Goal: Navigation & Orientation: Find specific page/section

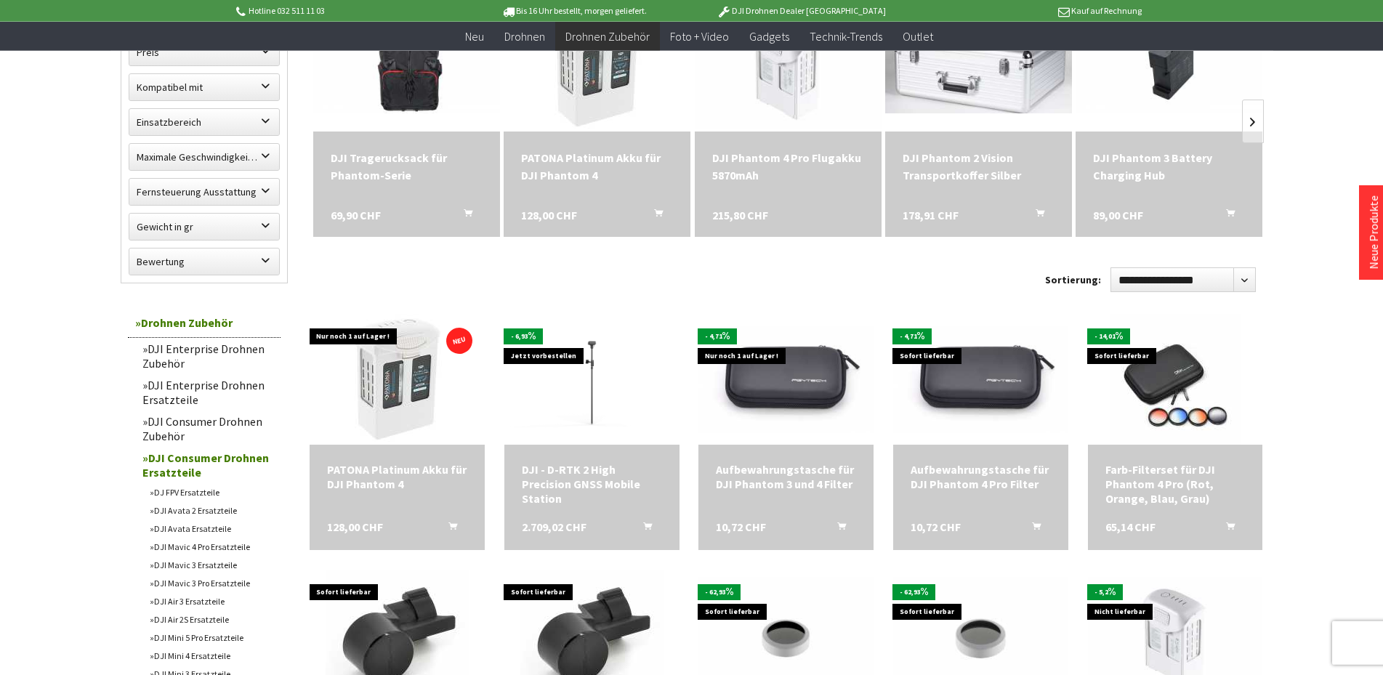
scroll to position [371, 0]
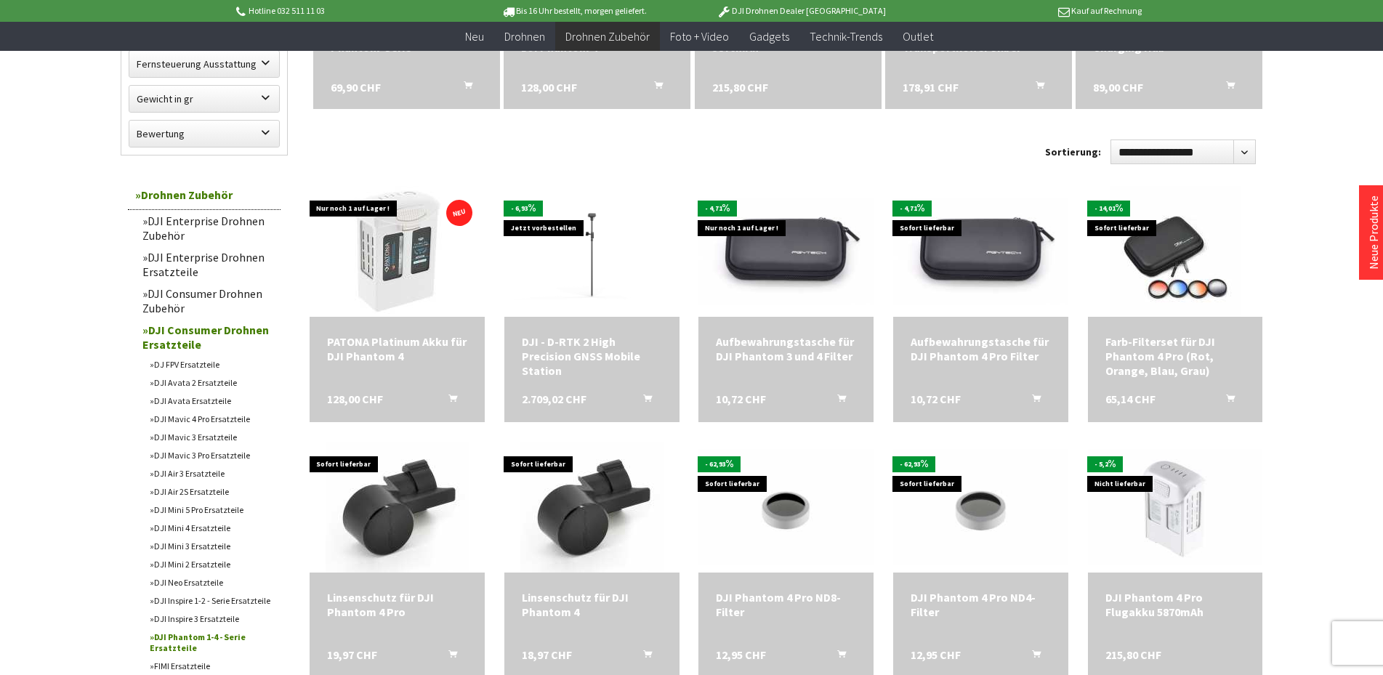
click at [203, 529] on link "DJI Mini 4 Ersatzteile" at bounding box center [211, 528] width 138 height 18
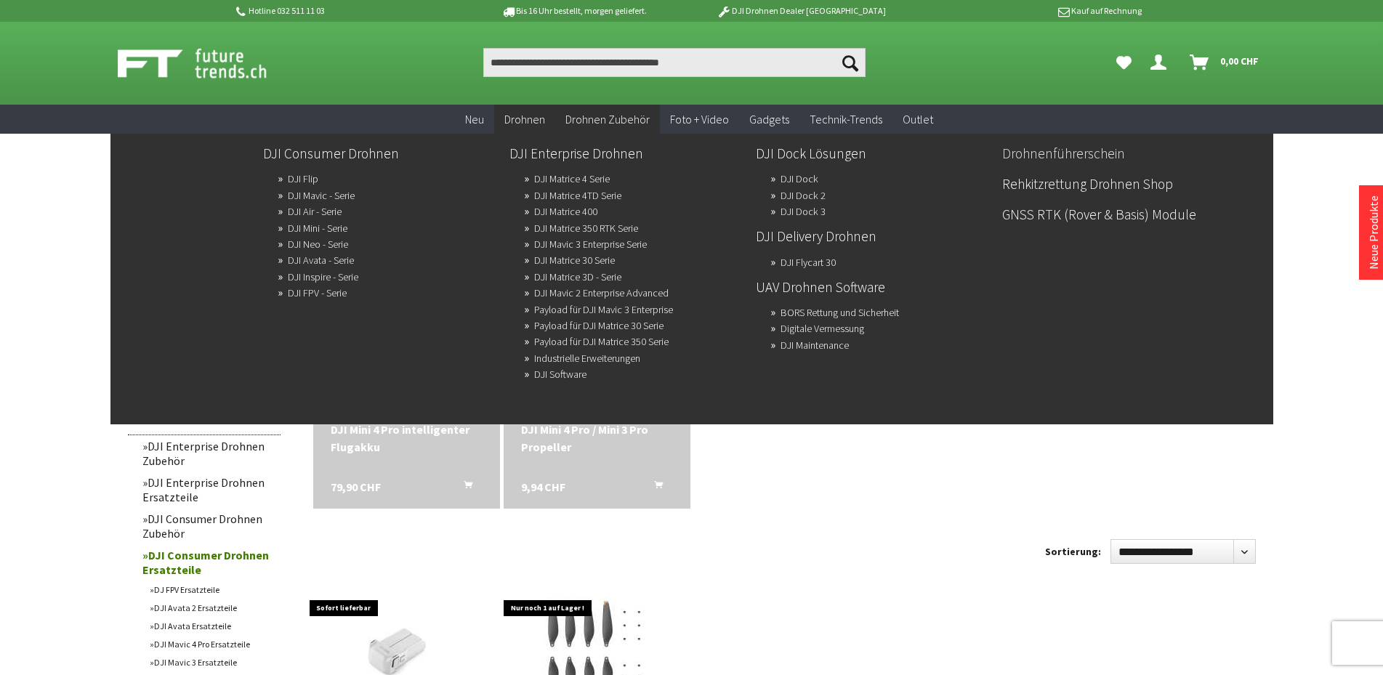
click at [1067, 154] on link "Drohnenführerschein" at bounding box center [1119, 153] width 235 height 25
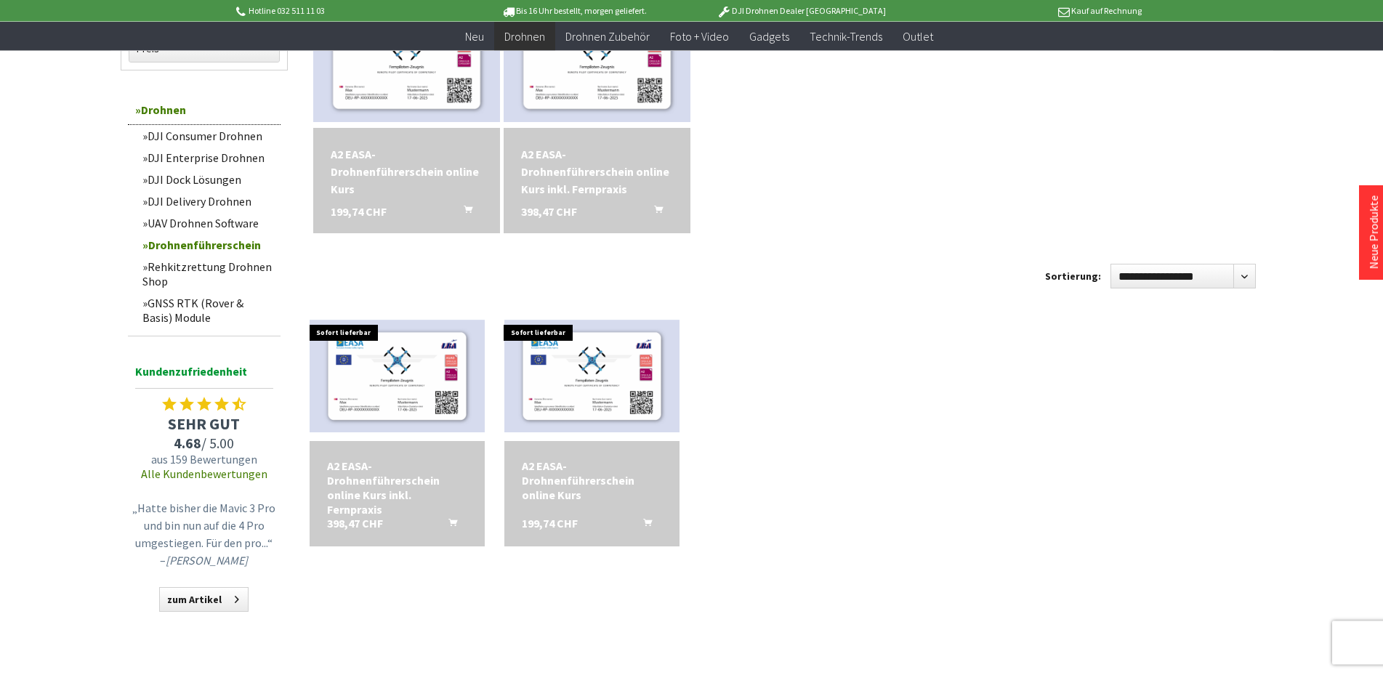
scroll to position [222, 0]
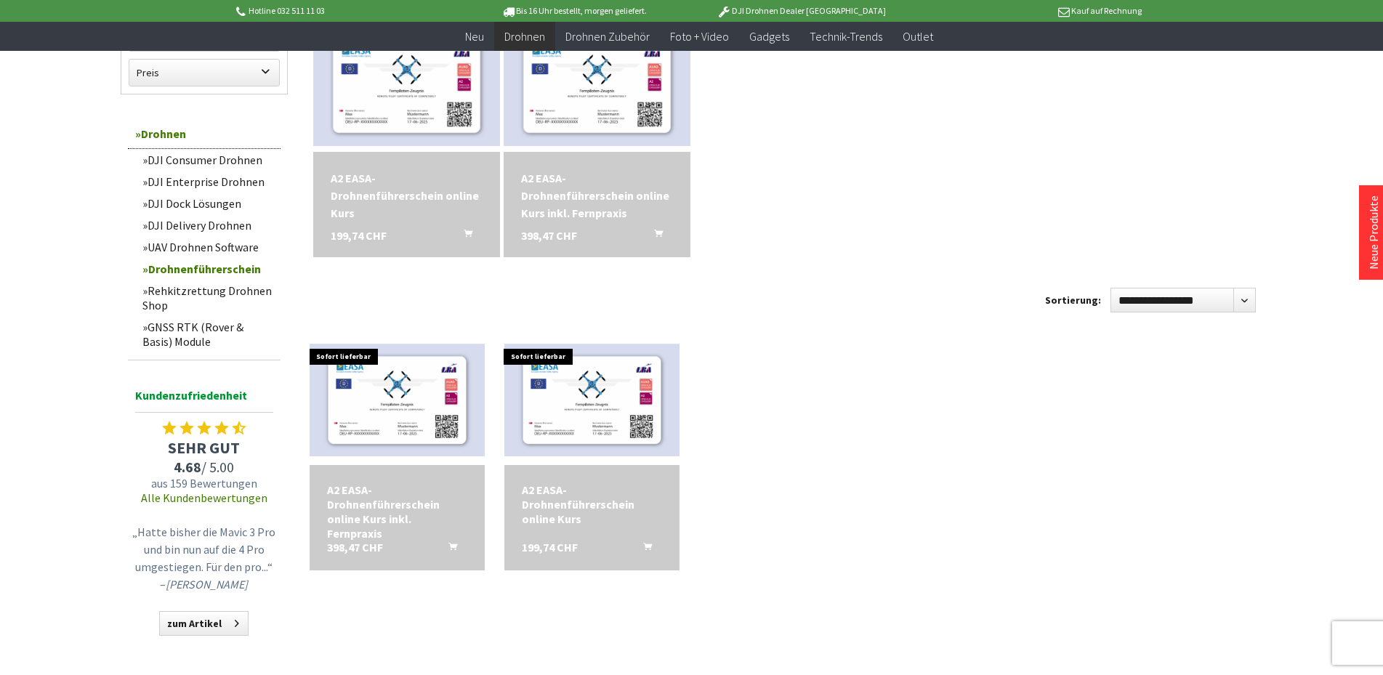
click at [182, 290] on link "Rehkitzrettung Drohnen Shop" at bounding box center [207, 298] width 145 height 36
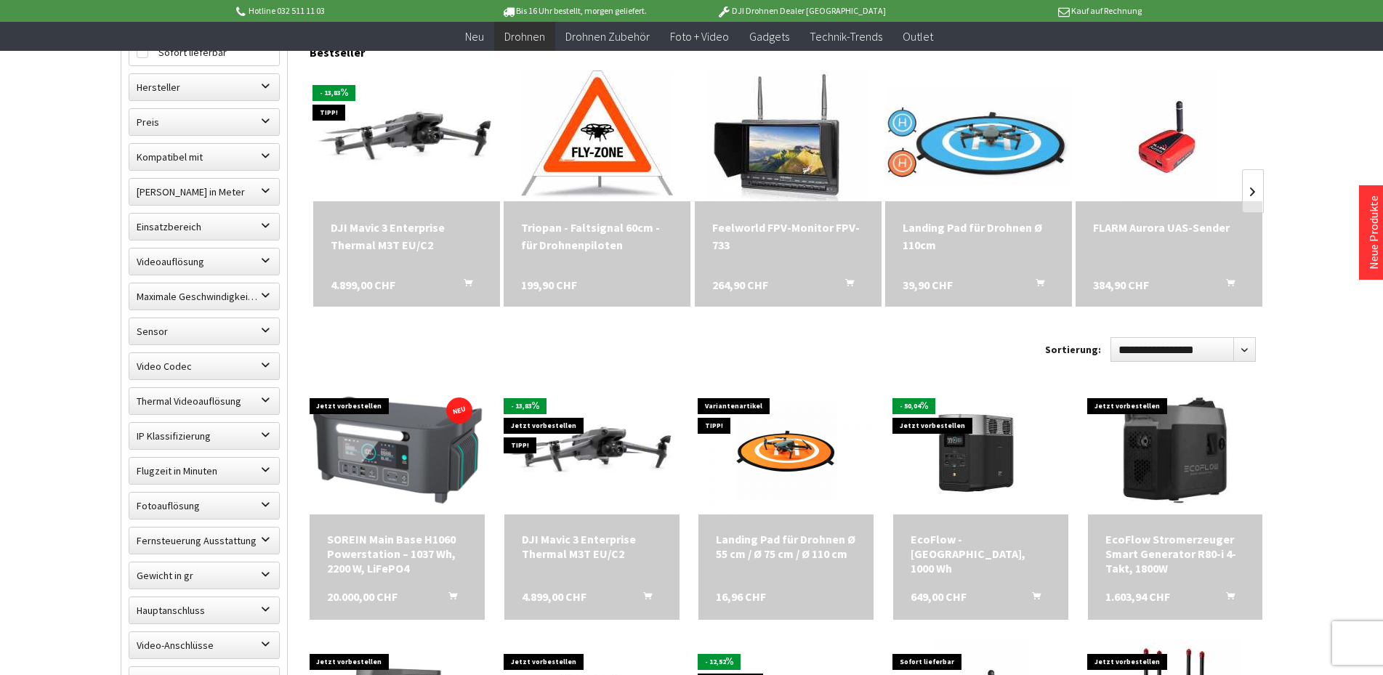
scroll to position [445, 0]
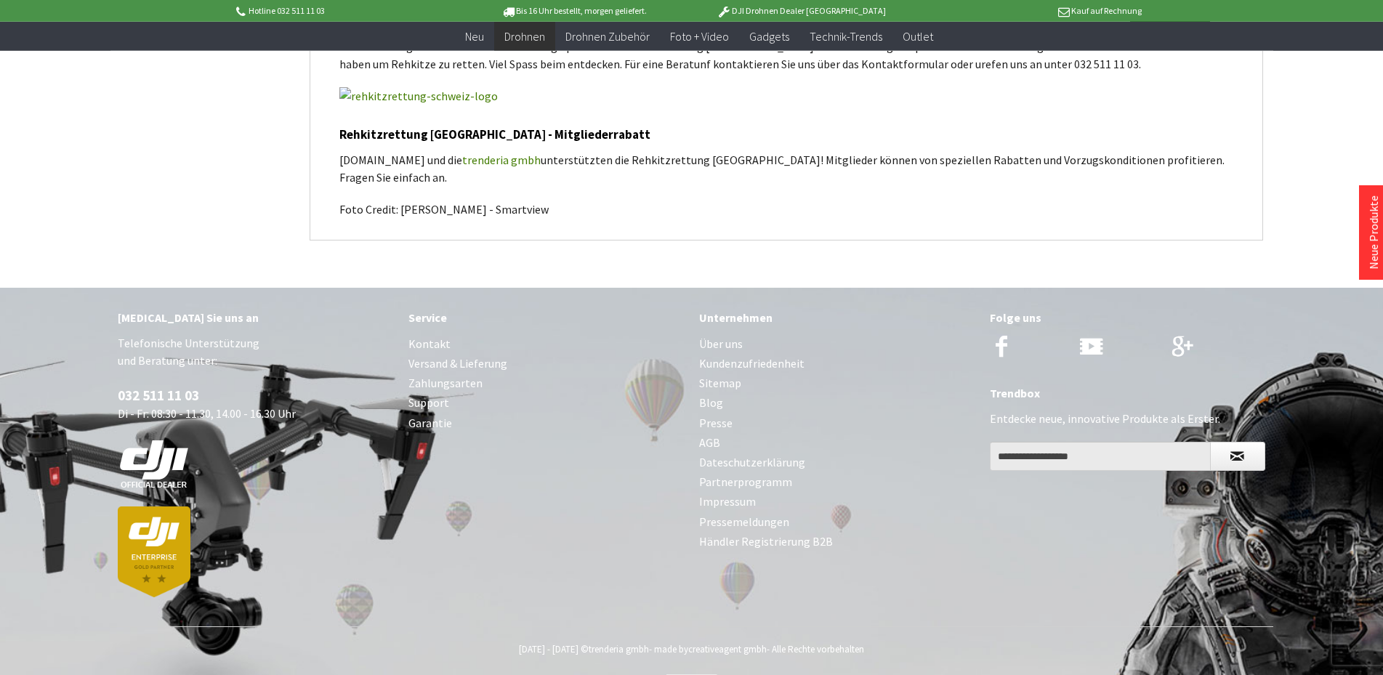
scroll to position [2015, 0]
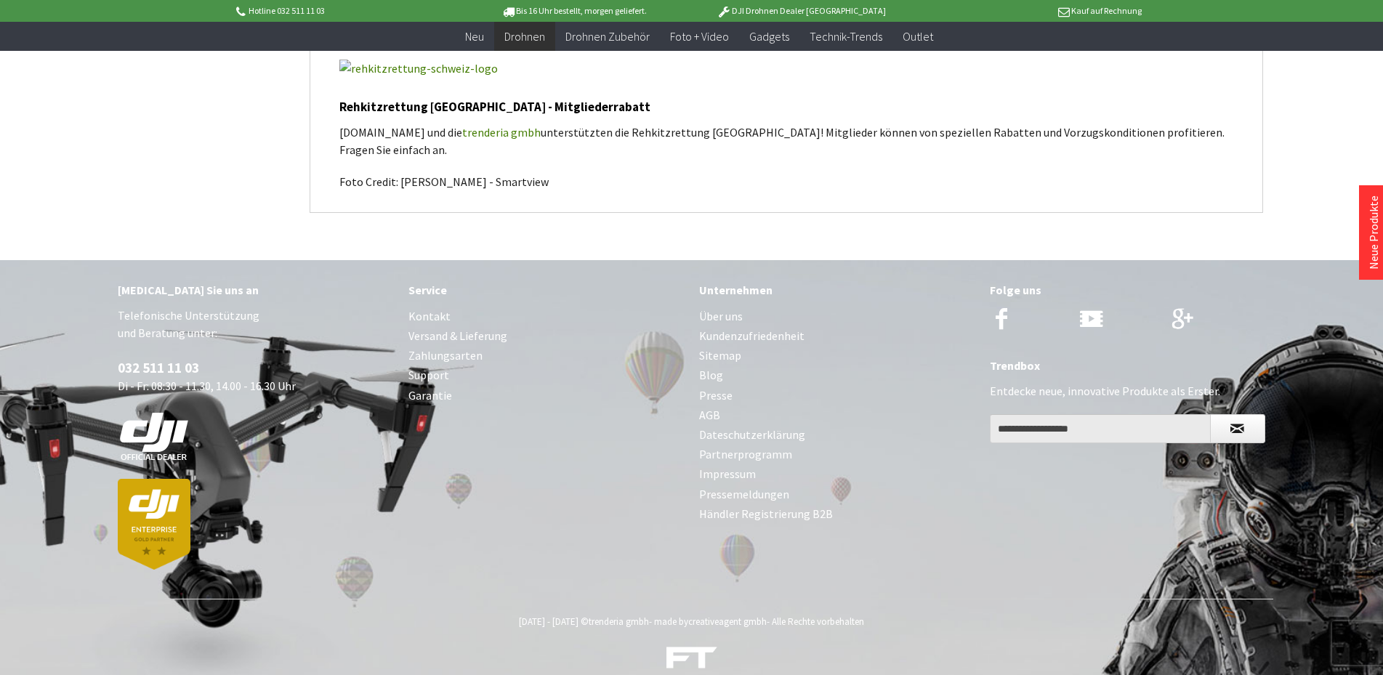
click at [714, 307] on link "Über uns" at bounding box center [837, 317] width 276 height 20
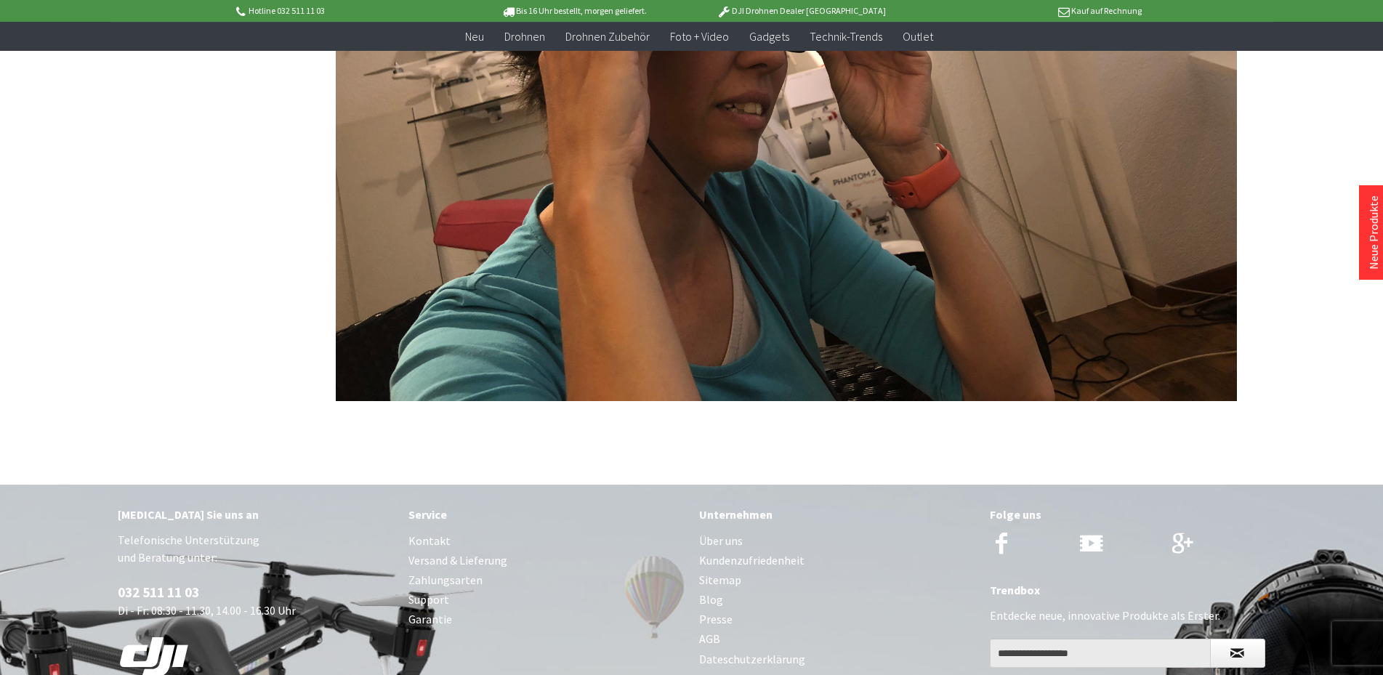
scroll to position [3539, 0]
